Goal: Task Accomplishment & Management: Manage account settings

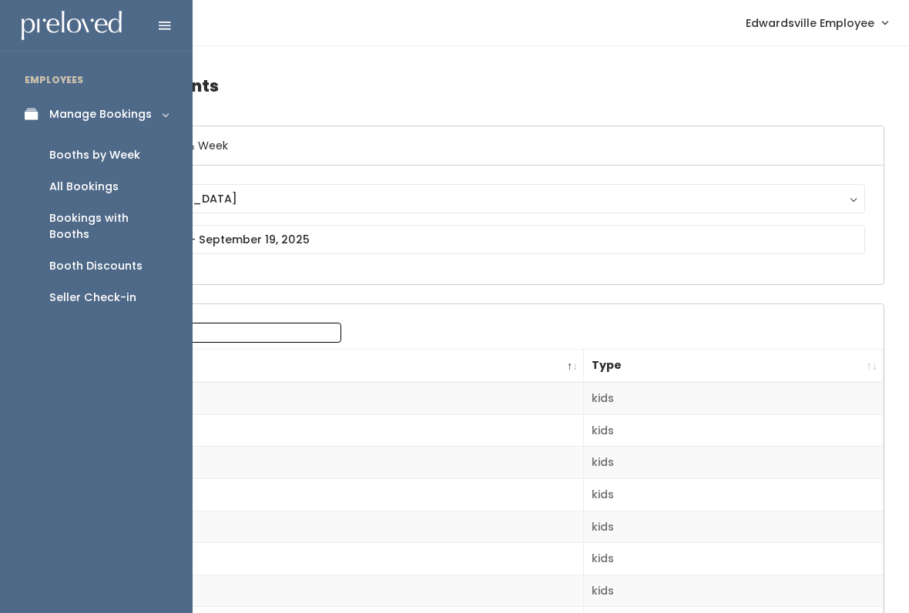
click at [107, 191] on div "All Bookings" at bounding box center [83, 187] width 69 height 16
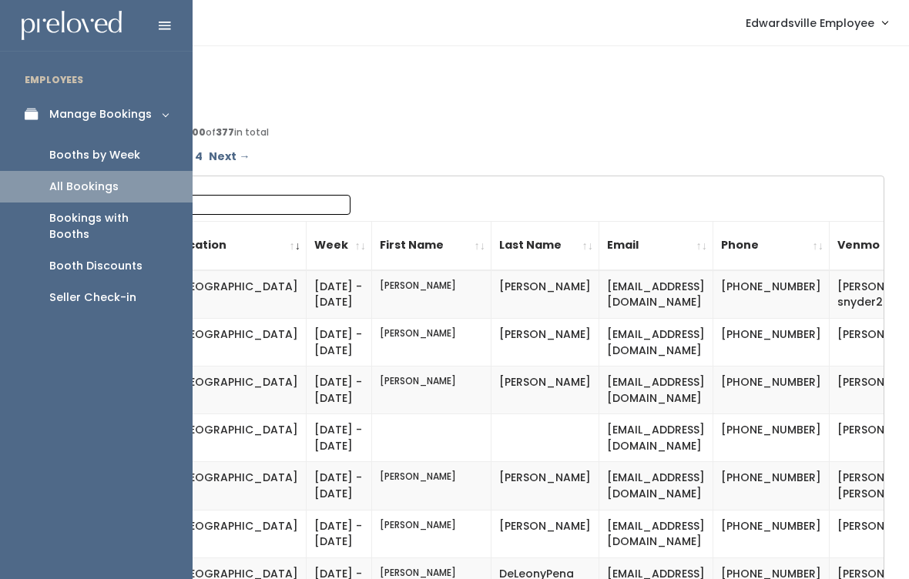
click at [143, 153] on link "Booths by Week" at bounding box center [96, 155] width 193 height 32
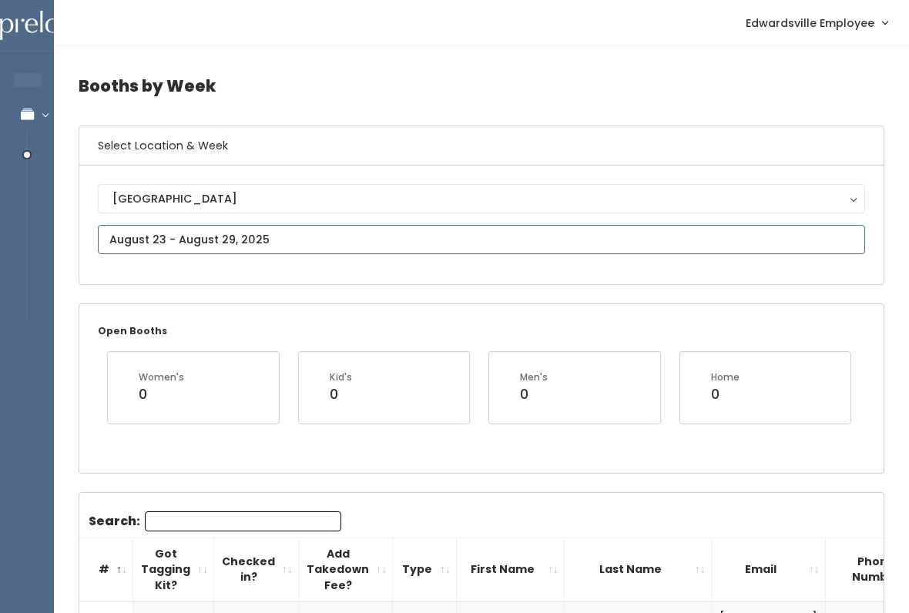
click at [427, 240] on input "text" at bounding box center [481, 239] width 767 height 29
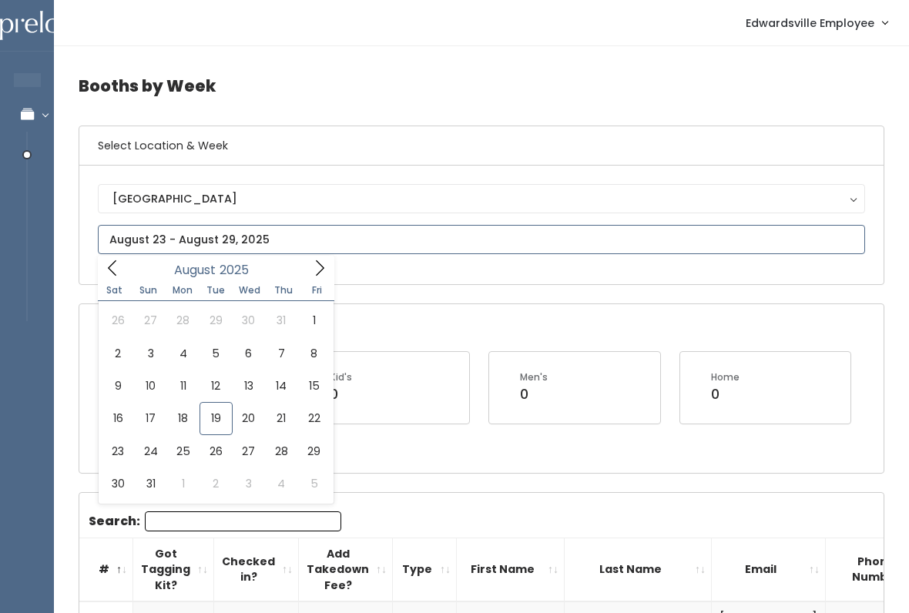
click at [327, 268] on icon at bounding box center [319, 268] width 17 height 17
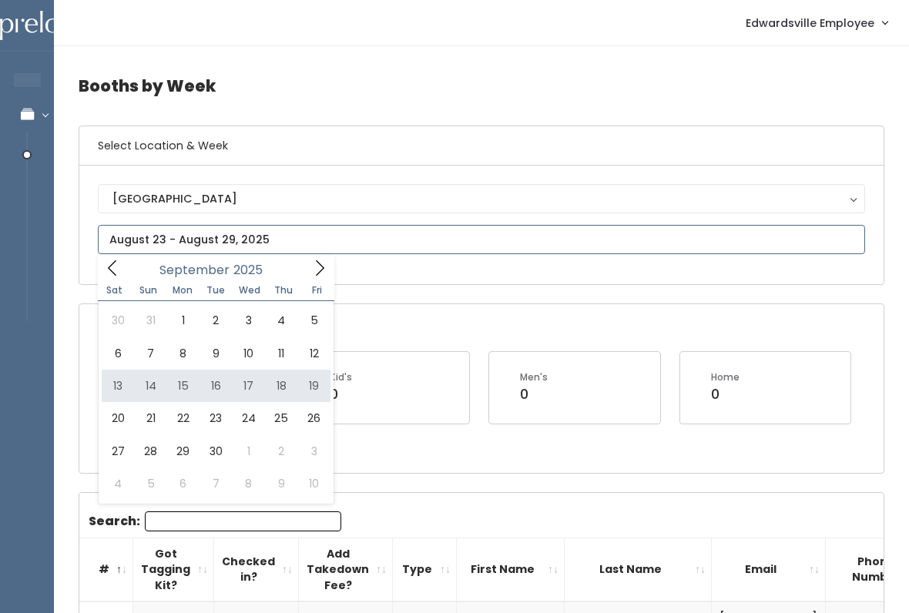
type input "[DATE] to [DATE]"
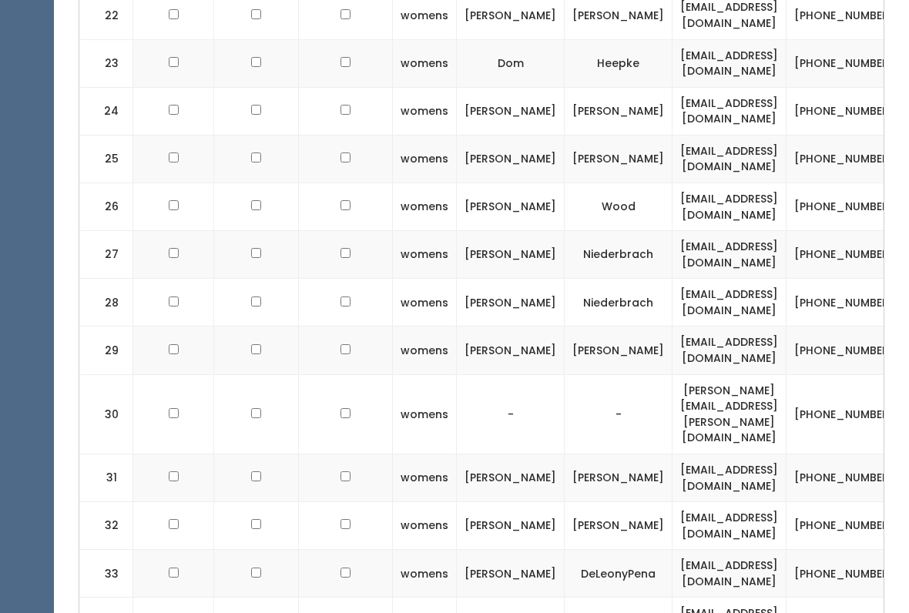
checkbox input "true"
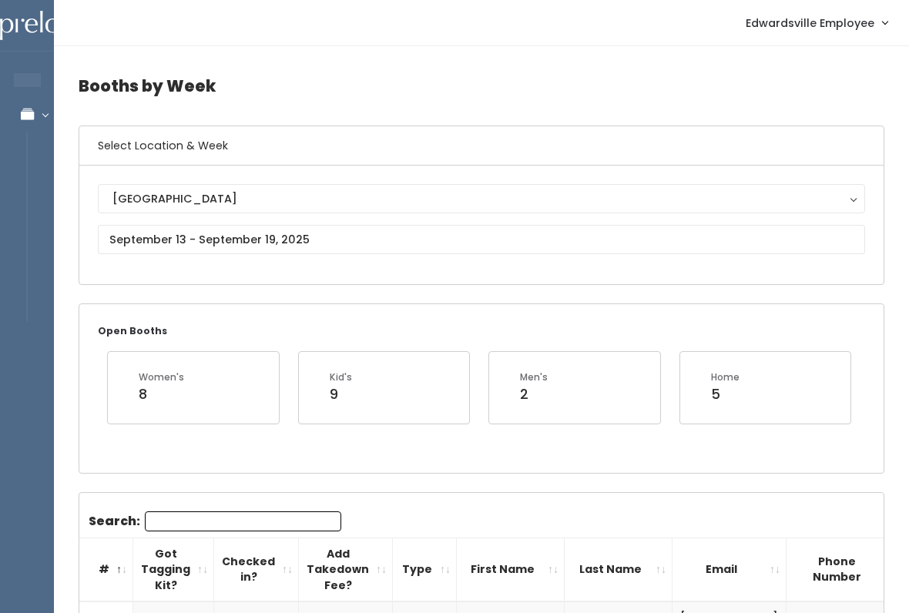
click at [853, 35] on link "Edwardsville Employee" at bounding box center [816, 22] width 173 height 33
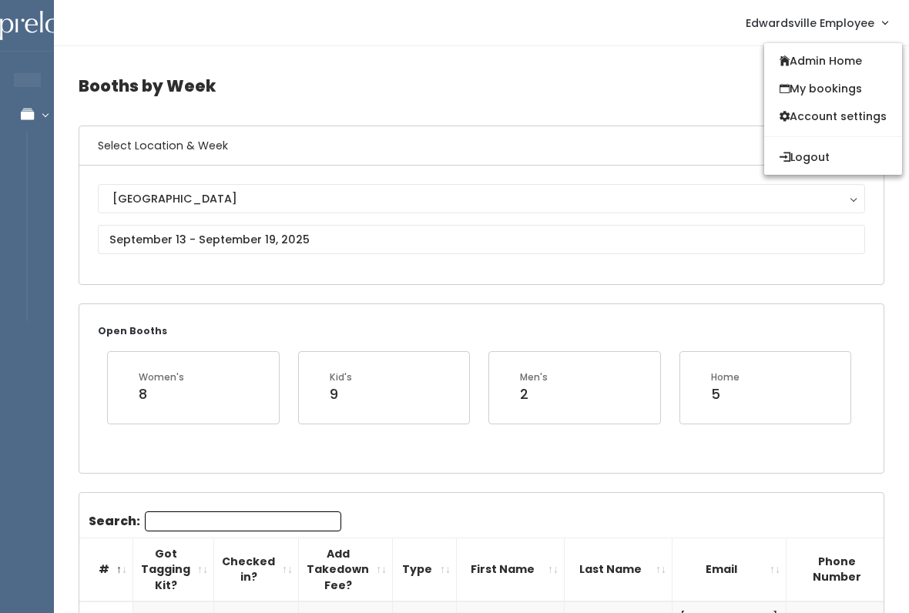
click at [856, 55] on link "Admin Home" at bounding box center [833, 61] width 138 height 28
